Goal: Information Seeking & Learning: Find contact information

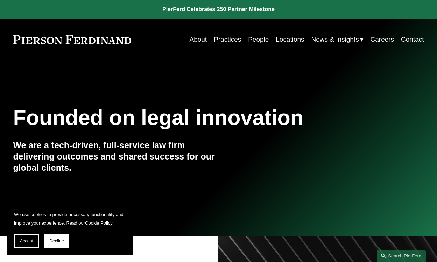
click at [256, 41] on link "People" at bounding box center [258, 39] width 21 height 13
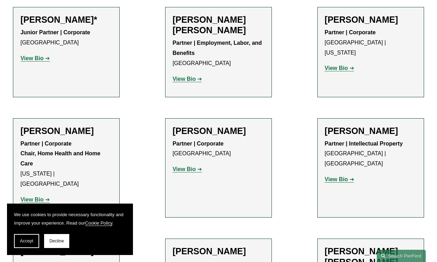
scroll to position [432, 0]
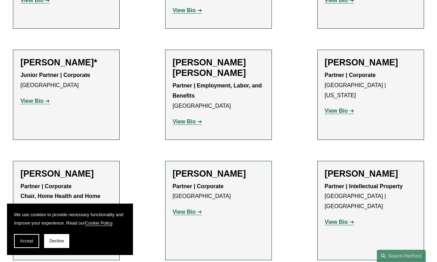
click at [35, 98] on strong "View Bio" at bounding box center [31, 101] width 23 height 6
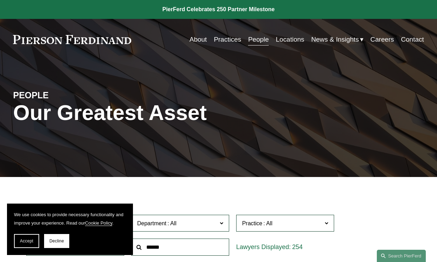
scroll to position [0, 0]
click at [294, 39] on link "Locations" at bounding box center [290, 39] width 28 height 13
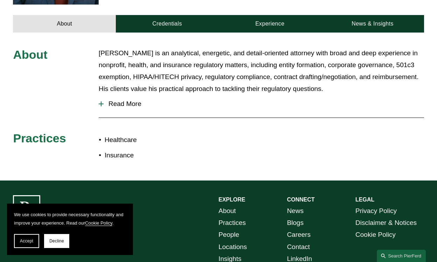
scroll to position [274, 0]
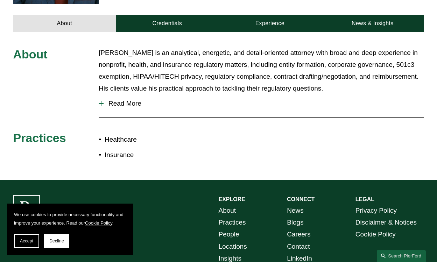
click at [107, 100] on span "Read More" at bounding box center [264, 104] width 320 height 8
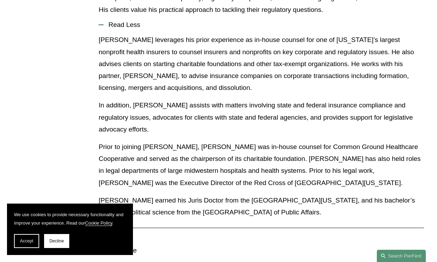
scroll to position [358, 0]
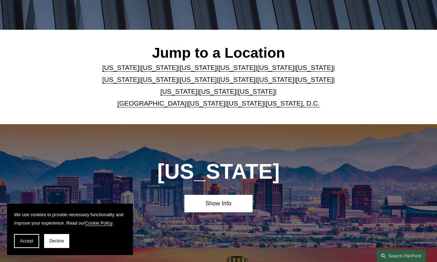
scroll to position [148, 0]
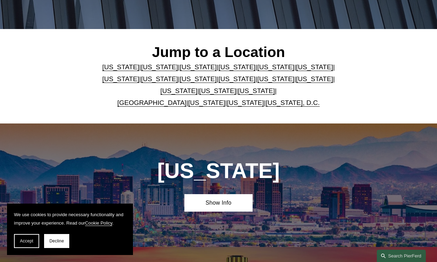
click at [295, 102] on link "[US_STATE], D.C." at bounding box center [293, 102] width 54 height 7
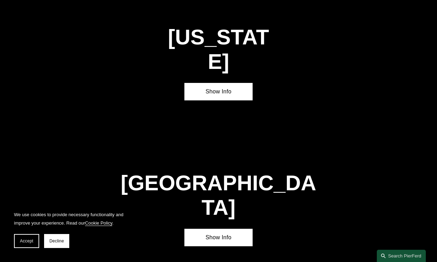
scroll to position [2498, 0]
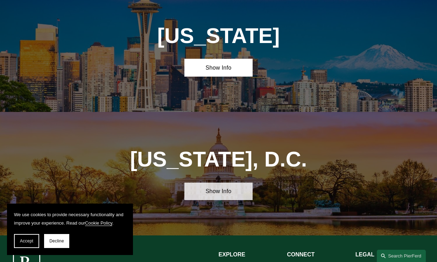
click at [224, 183] on link "Show Info" at bounding box center [218, 192] width 69 height 18
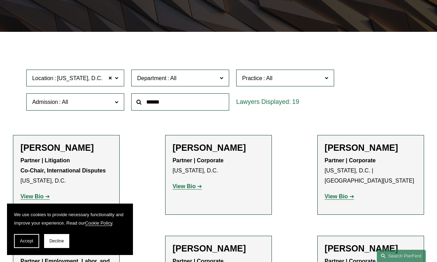
scroll to position [147, 0]
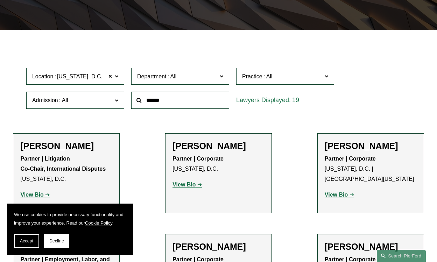
click at [215, 154] on p "Partner | Corporate [US_STATE][GEOGRAPHIC_DATA]" at bounding box center [219, 164] width 92 height 20
click at [186, 185] on strong "View Bio" at bounding box center [184, 185] width 23 height 6
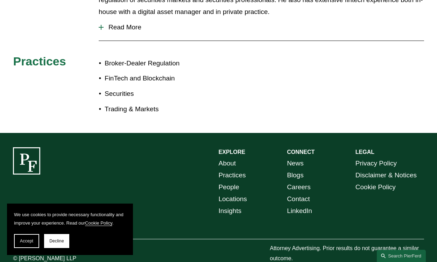
scroll to position [175, 0]
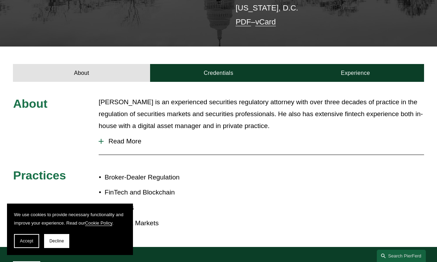
click at [131, 138] on span "Read More" at bounding box center [264, 142] width 320 height 8
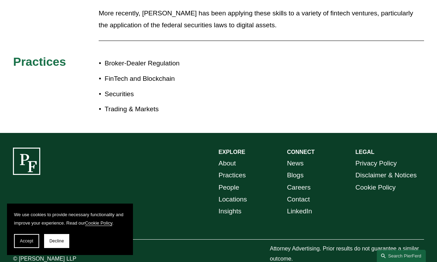
scroll to position [396, 0]
